Goal: Task Accomplishment & Management: Manage account settings

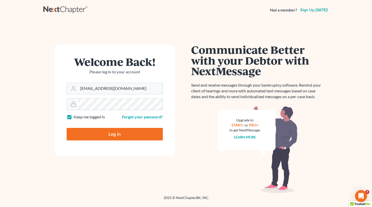
click at [114, 136] on input "Log In" at bounding box center [115, 134] width 96 height 13
type input "Thinking..."
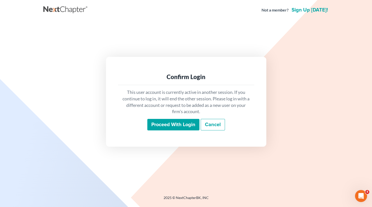
click at [183, 123] on input "Proceed with login" at bounding box center [173, 125] width 52 height 12
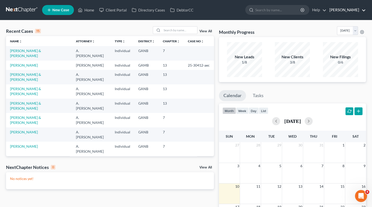
click at [364, 11] on link "Robert M. Gardner, P.C." at bounding box center [345, 10] width 39 height 9
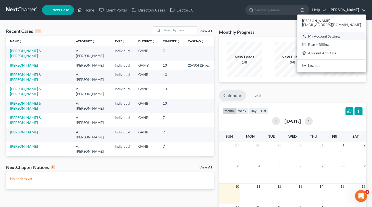
click at [346, 36] on link "My Account Settings" at bounding box center [331, 36] width 68 height 9
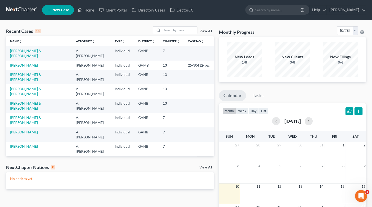
select select "24"
select select "10"
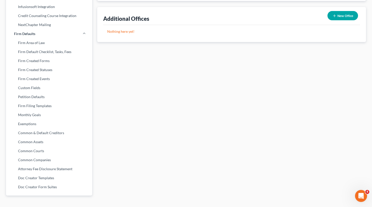
scroll to position [172, 0]
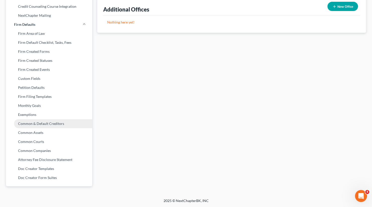
click at [43, 123] on link "Common & Default Creditors" at bounding box center [49, 123] width 86 height 9
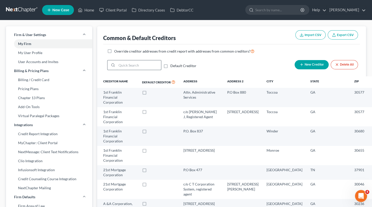
click at [145, 65] on input "search" at bounding box center [139, 65] width 44 height 10
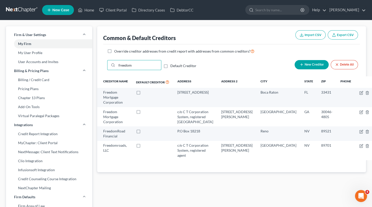
type input "freedom"
click at [311, 65] on span "New Creditor" at bounding box center [313, 65] width 19 height 4
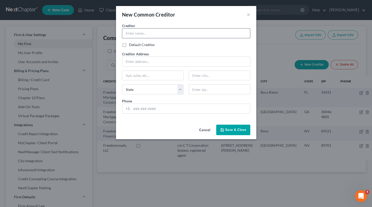
click at [132, 33] on input "text" at bounding box center [186, 34] width 128 height 10
type input "Freedom Mortgage Corporation"
click at [131, 42] on input "Default Creditor" at bounding box center [132, 43] width 3 height 3
click at [129, 46] on label "Default Creditor" at bounding box center [142, 44] width 26 height 5
click at [131, 46] on input "Default Creditor" at bounding box center [132, 43] width 3 height 3
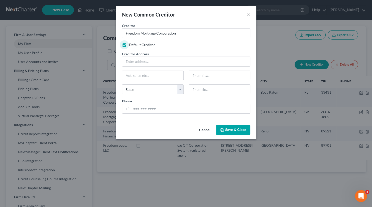
checkbox input "false"
click at [141, 61] on input "text" at bounding box center [186, 62] width 128 height 10
click at [145, 62] on input "text" at bounding box center [186, 62] width 128 height 10
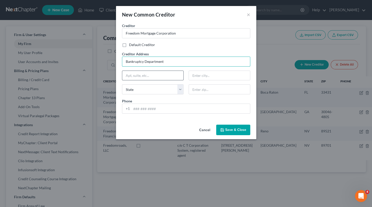
type input "Bankruptcy Department"
click at [138, 76] on input "text" at bounding box center [152, 76] width 61 height 10
click at [139, 76] on input "text" at bounding box center [152, 76] width 61 height 10
click at [152, 77] on input "11988 Exit 5" at bounding box center [152, 76] width 61 height 10
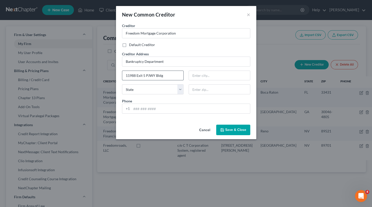
click at [174, 76] on input "11988 Exit 5 PJWY Bldg" at bounding box center [152, 76] width 61 height 10
type input "11988 Exit 5 PJWY Bldg 4"
type input "Fishers"
select select "15"
click at [199, 90] on input "text" at bounding box center [219, 89] width 62 height 10
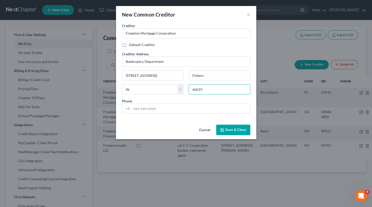
click at [222, 90] on input "46037-" at bounding box center [219, 89] width 62 height 10
type input "46037-7939"
click at [233, 130] on span "Save & Close" at bounding box center [235, 130] width 21 height 4
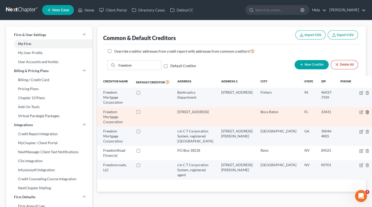
click at [365, 110] on icon "button" at bounding box center [367, 112] width 4 height 4
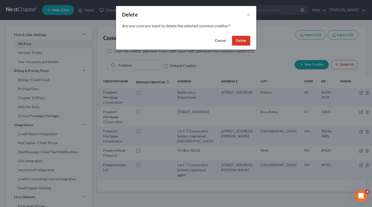
click at [238, 41] on button "Delete" at bounding box center [241, 41] width 18 height 10
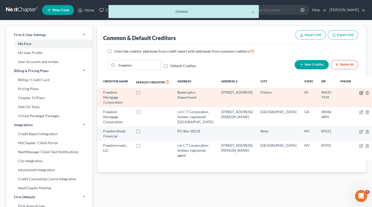
click at [359, 92] on icon "button" at bounding box center [361, 93] width 4 height 4
select select "15"
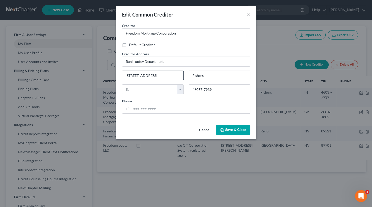
click at [150, 75] on input "11988 Exit 5 PJWY Bldg 4" at bounding box center [152, 76] width 61 height 10
type input "11988 Exit 5 PKWY Bldg 4"
click at [226, 131] on span "Save & Close" at bounding box center [235, 130] width 21 height 4
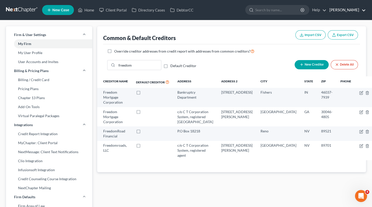
click at [365, 9] on link "Robert M. Gardner, P.C." at bounding box center [345, 10] width 39 height 9
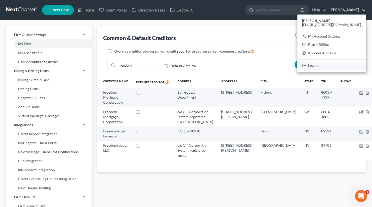
click at [333, 66] on link "Log out" at bounding box center [331, 66] width 68 height 9
